Goal: Task Accomplishment & Management: Manage account settings

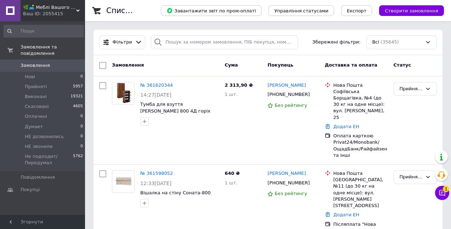
click at [436, 187] on div "Чат з покупцем 1" at bounding box center [442, 193] width 14 height 14
click at [443, 193] on icon at bounding box center [441, 192] width 7 height 7
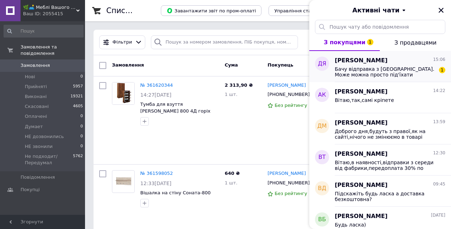
click at [369, 73] on span "Бачу відправка з Запоріжжя. Може можна просто під'їхати забрати з місця комплек…" at bounding box center [385, 71] width 101 height 11
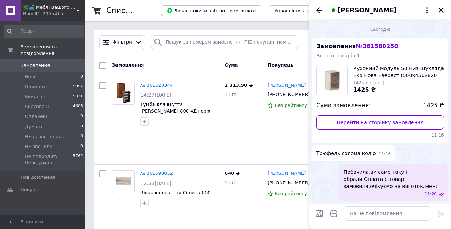
scroll to position [61, 0]
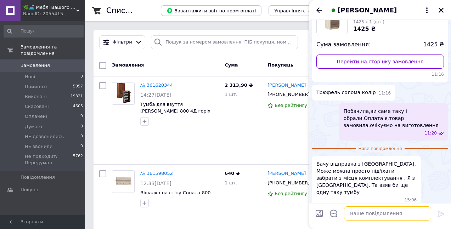
click at [355, 213] on textarea at bounding box center [387, 213] width 87 height 14
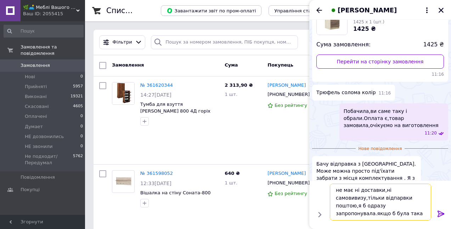
scroll to position [5, 0]
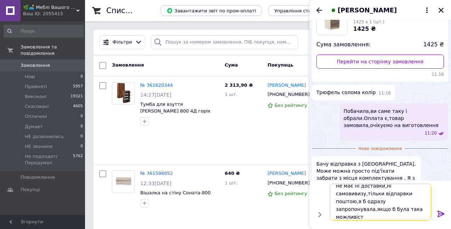
type textarea "не має ні доставки,ні самовивизу,тільки відпарвки поштою,я б одразу запропонува…"
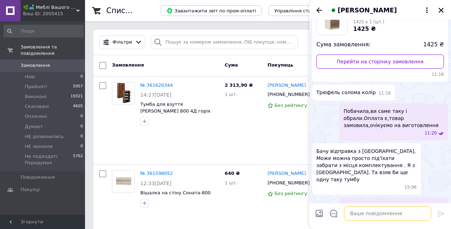
scroll to position [95, 0]
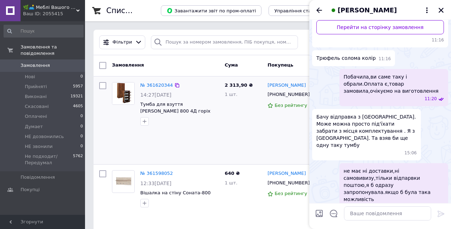
drag, startPoint x: 391, startPoint y: 171, endPoint x: 191, endPoint y: 147, distance: 201.5
click at [191, 147] on div "№ 361620344 14:27, 12.09.2025 Тумба для взуття Меблі Сервіс 800 4Д горіх" at bounding box center [165, 120] width 113 height 82
click at [439, 11] on icon "Закрити" at bounding box center [441, 10] width 6 height 6
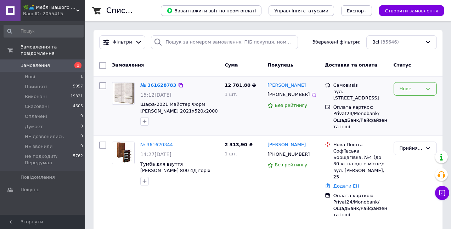
click at [405, 89] on div "Нове" at bounding box center [411, 88] width 23 height 7
click at [411, 127] on li "НЕ звонили" at bounding box center [415, 129] width 43 height 13
click at [159, 84] on link "№ 361628783" at bounding box center [156, 85] width 33 height 5
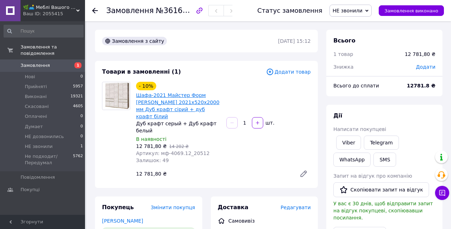
click at [161, 103] on link "Шафа-2021 Майстер Форм [PERSON_NAME] 2021х520х2000 мм Дуб крафт сірий + дуб кра…" at bounding box center [177, 105] width 83 height 27
click at [355, 12] on span "НЕ звонили" at bounding box center [348, 11] width 30 height 6
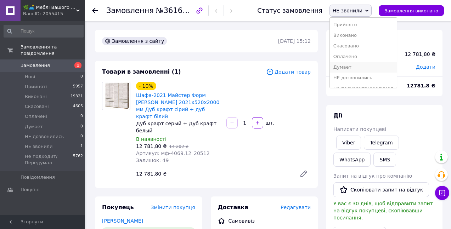
click at [359, 63] on li "Думает" at bounding box center [363, 67] width 67 height 11
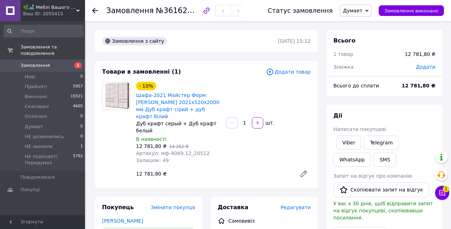
scroll to position [213, 0]
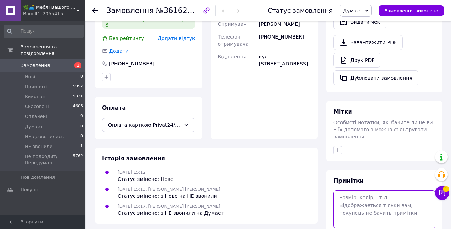
click at [364, 191] on textarea at bounding box center [384, 210] width 102 height 38
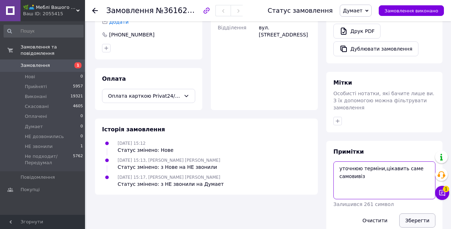
type textarea "уточнюю терміни,цікавить саме самовивіз"
click at [420, 214] on button "Зберегти" at bounding box center [417, 221] width 36 height 14
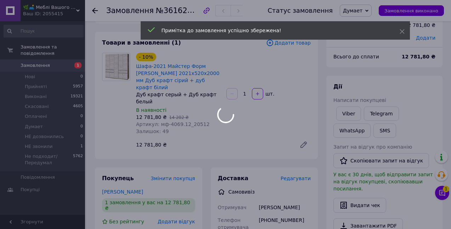
scroll to position [0, 0]
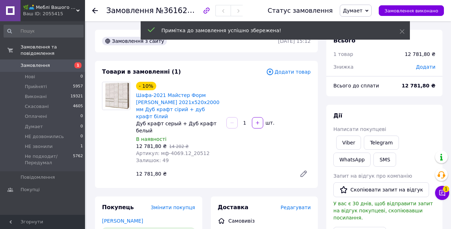
click at [36, 62] on span "Замовлення" at bounding box center [35, 65] width 29 height 6
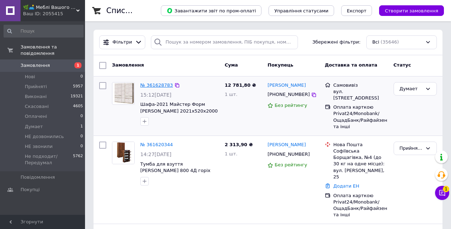
click at [158, 86] on link "№ 361628783" at bounding box center [156, 85] width 33 height 5
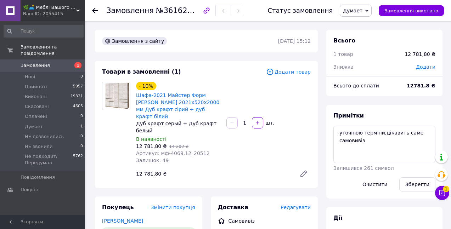
scroll to position [71, 0]
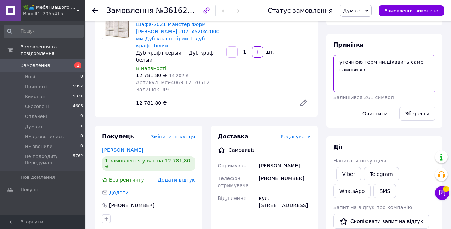
click at [386, 77] on textarea "уточнюю терміни,цікавить саме самовивіз" at bounding box center [384, 74] width 102 height 38
type textarea "уточнюю терміни,цікавить саме самовивіз(в нал бел.сонома.венге магия)"
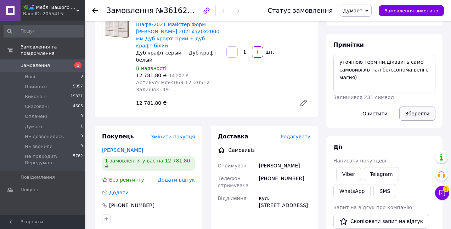
click at [423, 114] on button "Зберегти" at bounding box center [417, 114] width 36 height 14
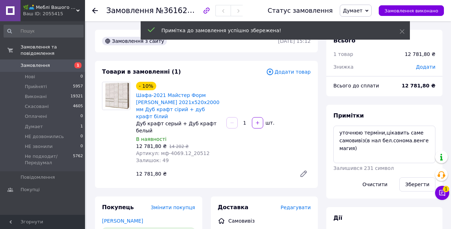
click at [27, 62] on span "Замовлення" at bounding box center [35, 65] width 29 height 6
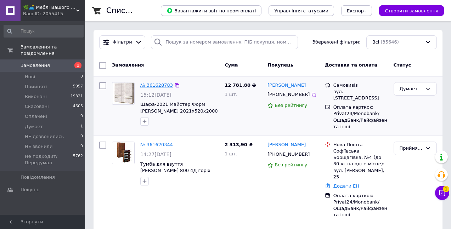
click at [151, 83] on link "№ 361628783" at bounding box center [156, 85] width 33 height 5
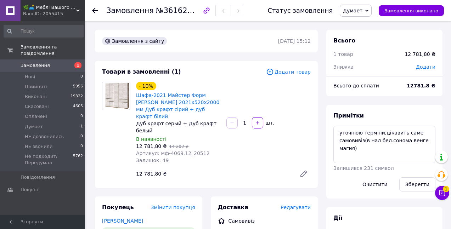
scroll to position [71, 0]
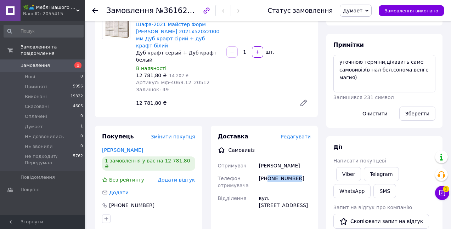
drag, startPoint x: 307, startPoint y: 175, endPoint x: 267, endPoint y: 175, distance: 39.7
click at [267, 175] on div "[PHONE_NUMBER]" at bounding box center [284, 182] width 55 height 20
copy div "0937276254"
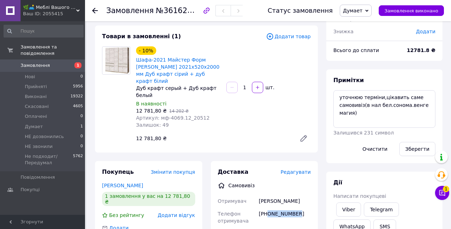
scroll to position [0, 0]
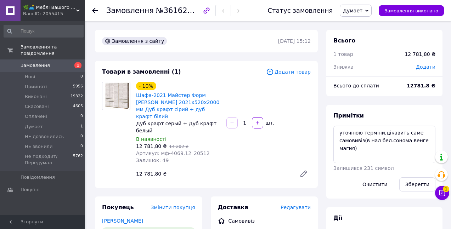
click at [25, 62] on span "Замовлення" at bounding box center [35, 65] width 29 height 6
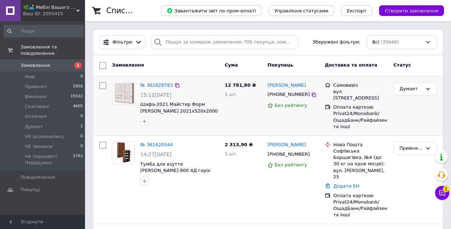
drag, startPoint x: 311, startPoint y: 86, endPoint x: 267, endPoint y: 86, distance: 44.3
click at [267, 86] on div "[PERSON_NAME]" at bounding box center [293, 85] width 53 height 8
copy link "[PERSON_NAME]"
click at [406, 89] on div "Думает" at bounding box center [411, 88] width 23 height 7
click at [409, 100] on li "Прийнято" at bounding box center [415, 103] width 43 height 13
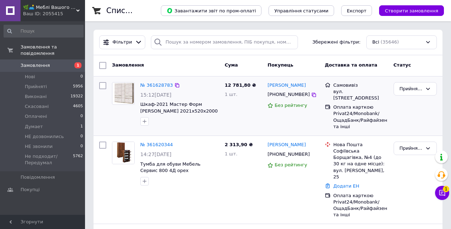
click at [34, 62] on span "Замовлення" at bounding box center [35, 65] width 29 height 6
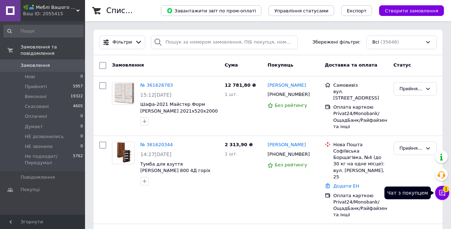
click at [442, 193] on icon at bounding box center [441, 192] width 7 height 7
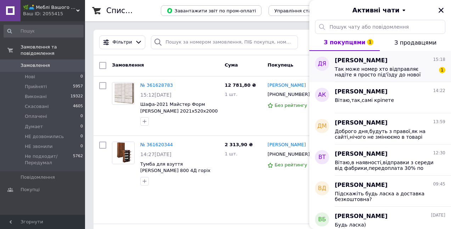
click at [394, 66] on div "Так може номер хто відправляє надіте я просто під'їзду до нової пошти та отрима…" at bounding box center [390, 71] width 111 height 13
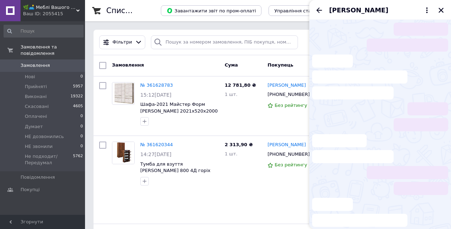
scroll to position [155, 0]
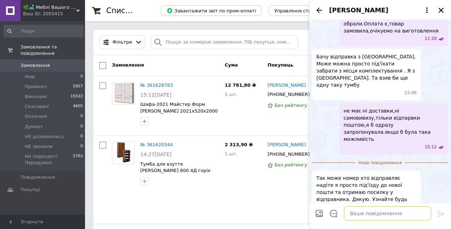
click at [379, 215] on textarea at bounding box center [387, 213] width 87 height 14
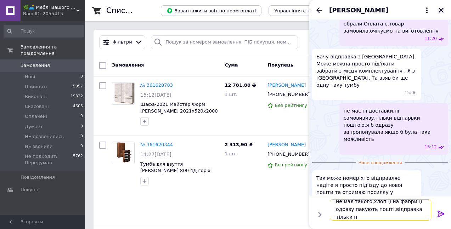
scroll to position [1, 0]
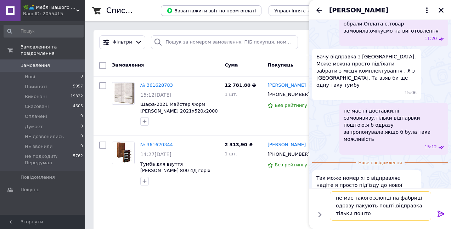
type textarea "не має такого,хлопці на фабриці одразу пакують пошті.відправка тільки поштою"
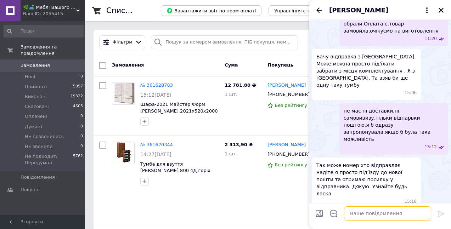
scroll to position [176, 0]
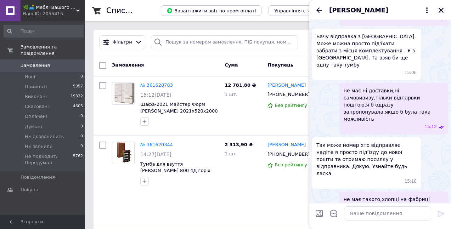
click at [441, 8] on icon "Закрити" at bounding box center [441, 10] width 6 height 6
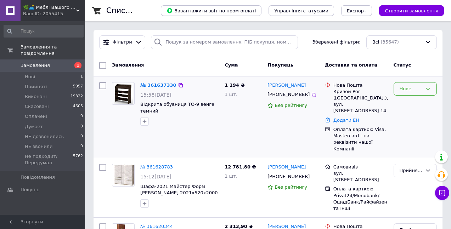
click at [413, 91] on div "Нове" at bounding box center [411, 88] width 23 height 7
click at [418, 131] on li "НЕ звонили" at bounding box center [415, 129] width 43 height 13
click at [311, 93] on icon at bounding box center [314, 95] width 6 height 6
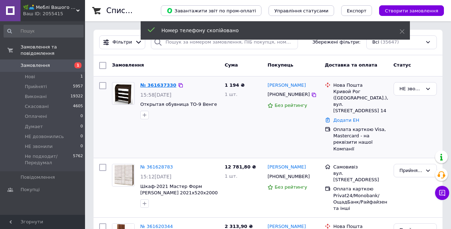
click at [162, 86] on link "№ 361637330" at bounding box center [158, 85] width 36 height 5
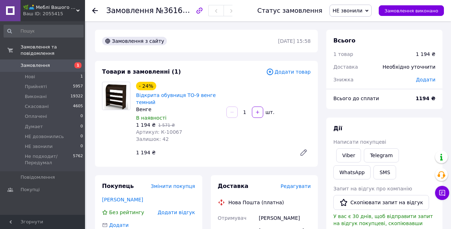
scroll to position [71, 0]
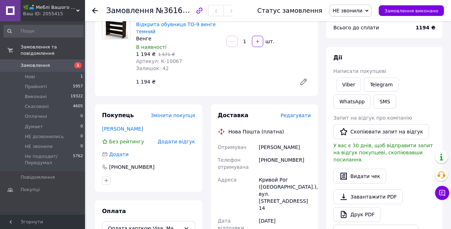
drag, startPoint x: 300, startPoint y: 129, endPoint x: 258, endPoint y: 126, distance: 41.9
click at [258, 141] on div "Омельчук Алина" at bounding box center [284, 147] width 55 height 13
copy div "Омельчук Алина"
drag, startPoint x: 303, startPoint y: 144, endPoint x: 267, endPoint y: 144, distance: 36.1
click at [267, 154] on div "[PHONE_NUMBER]" at bounding box center [284, 164] width 55 height 20
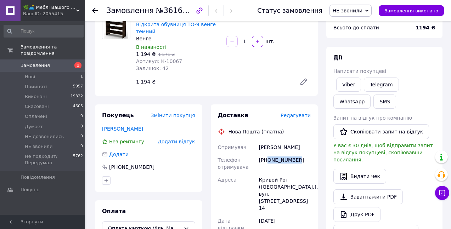
copy div "0982820303"
click at [361, 8] on span "НЕ звонили" at bounding box center [348, 11] width 30 height 6
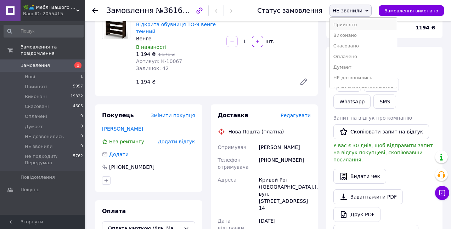
click at [356, 21] on li "Прийнято" at bounding box center [363, 24] width 67 height 11
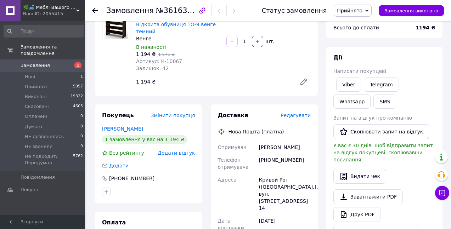
click at [16, 60] on link "Замовлення 1" at bounding box center [43, 66] width 87 height 12
